Goal: Task Accomplishment & Management: Use online tool/utility

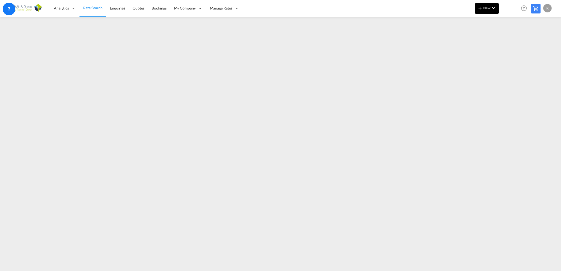
click at [490, 9] on span "New" at bounding box center [487, 8] width 20 height 4
click at [512, 40] on span "Ratesheet" at bounding box center [509, 39] width 6 height 11
